Goal: Navigation & Orientation: Find specific page/section

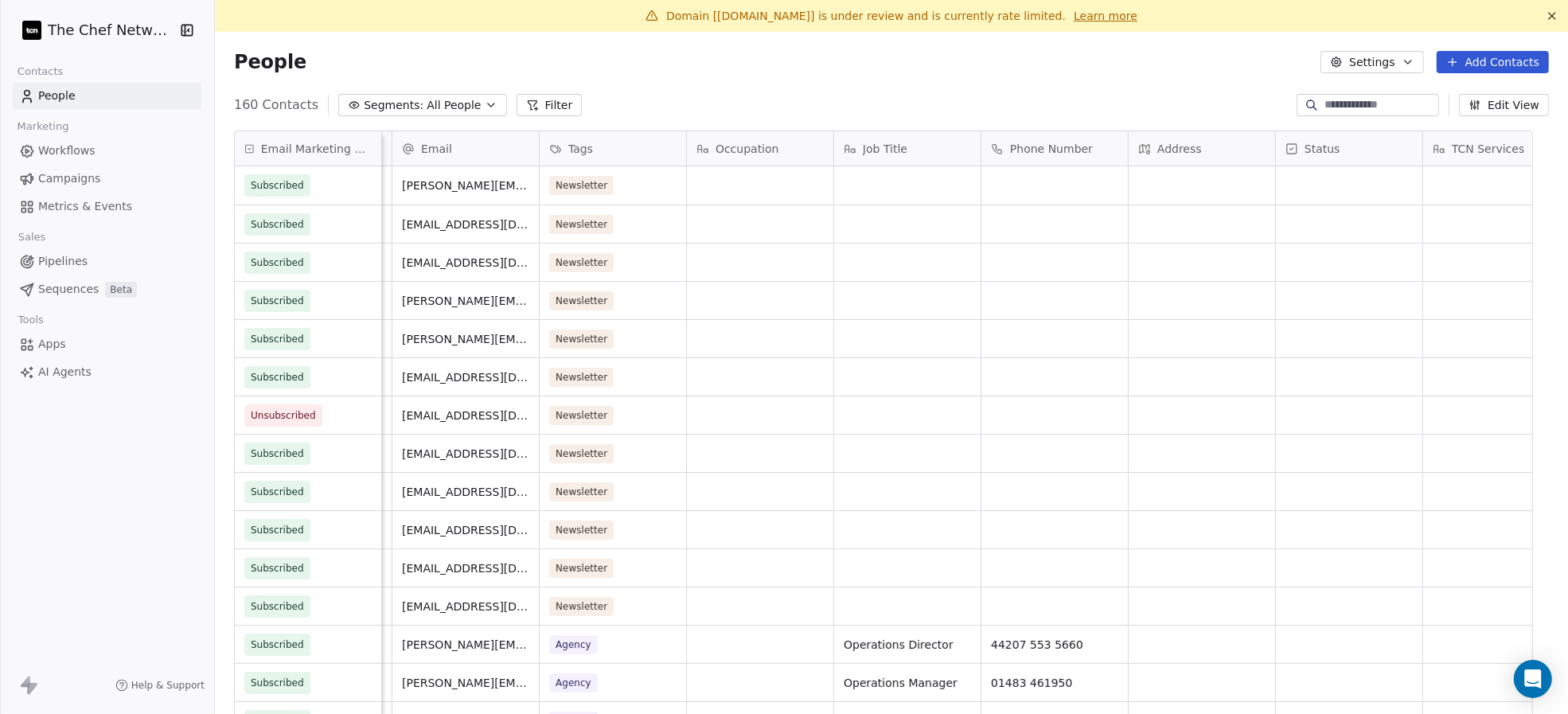
scroll to position [0, 716]
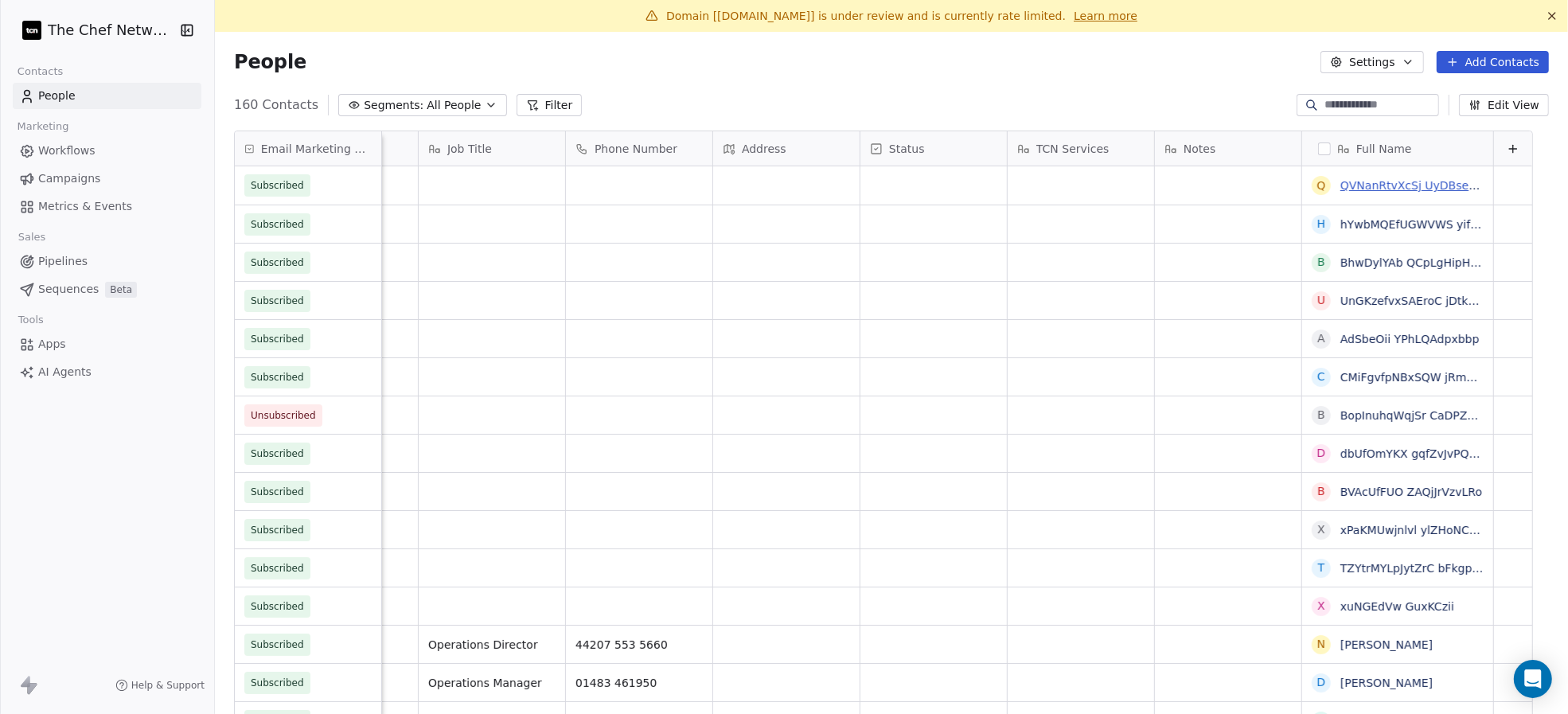
click at [1387, 188] on link "QVNanRtvXcSj UyDBseYXGvXrsirU" at bounding box center [1436, 185] width 192 height 13
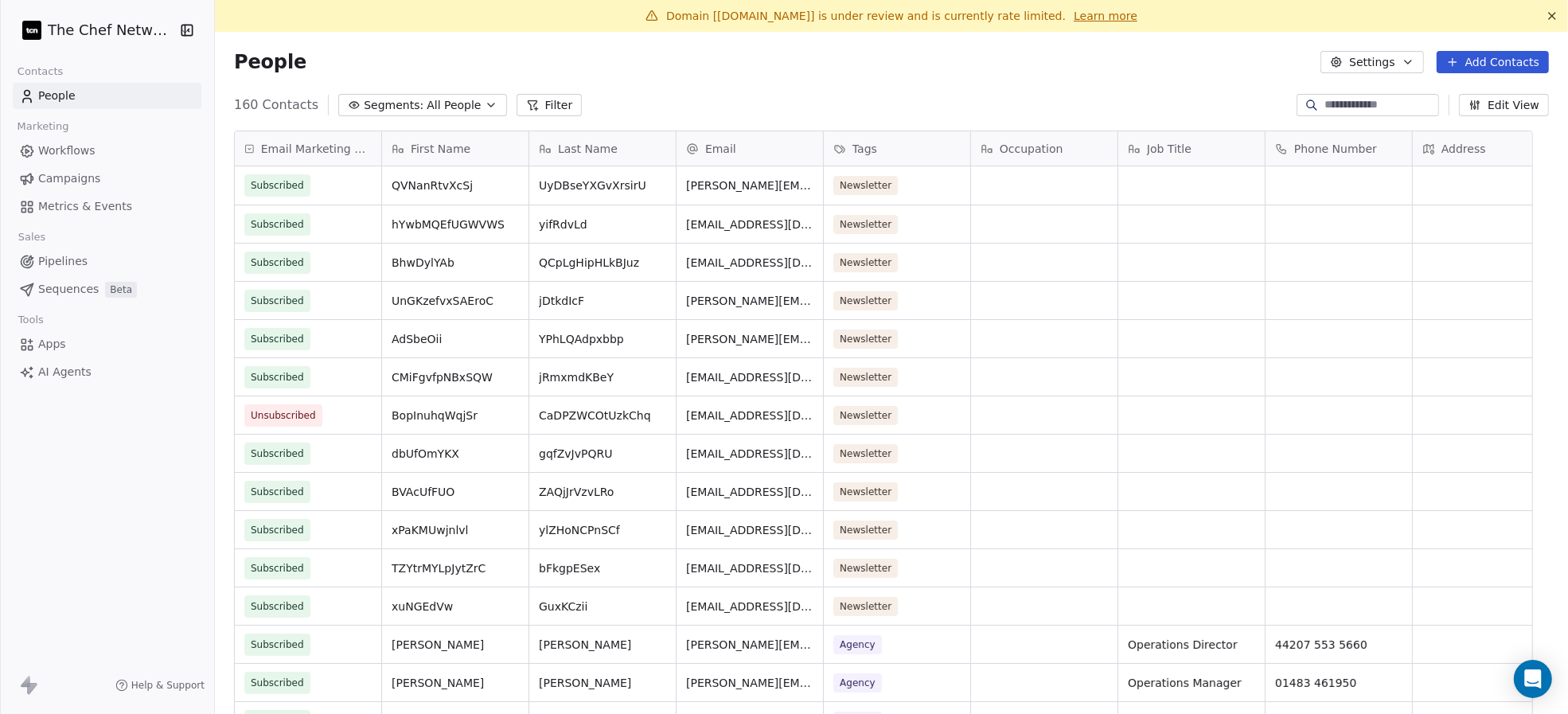
scroll to position [612, 1321]
click at [85, 178] on span "Campaigns" at bounding box center [69, 179] width 62 height 17
